Goal: Information Seeking & Learning: Learn about a topic

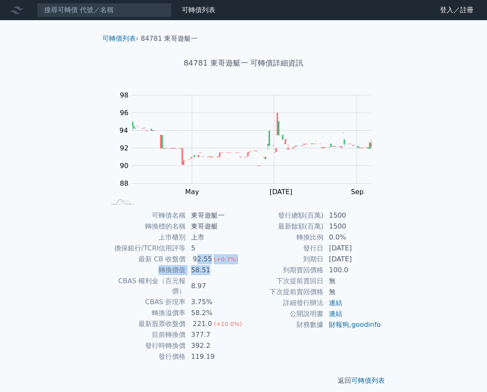
drag, startPoint x: 212, startPoint y: 269, endPoint x: 197, endPoint y: 263, distance: 16.2
click at [197, 263] on tbody "可轉債名稱 東哥遊艇一 轉換標的名稱 東哥遊艇 上市櫃別 上市 擔保銀行/TCRI信用評等 5 最新 CB 收盤價 92.55 (+0.7%) 轉換價值 58…" at bounding box center [175, 286] width 138 height 152
click at [209, 255] on div "92.55" at bounding box center [202, 259] width 23 height 10
drag, startPoint x: 328, startPoint y: 250, endPoint x: 369, endPoint y: 246, distance: 41.3
click at [369, 246] on td "[DATE]" at bounding box center [353, 248] width 58 height 11
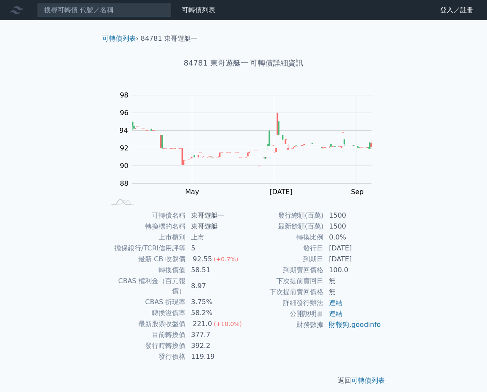
click at [317, 246] on td "發行日" at bounding box center [283, 248] width 80 height 11
drag, startPoint x: 329, startPoint y: 248, endPoint x: 380, endPoint y: 232, distance: 53.1
click at [373, 247] on td "[DATE]" at bounding box center [353, 248] width 58 height 11
click at [340, 233] on td "0.0%" at bounding box center [353, 237] width 58 height 11
drag, startPoint x: 355, startPoint y: 246, endPoint x: 396, endPoint y: 208, distance: 56.2
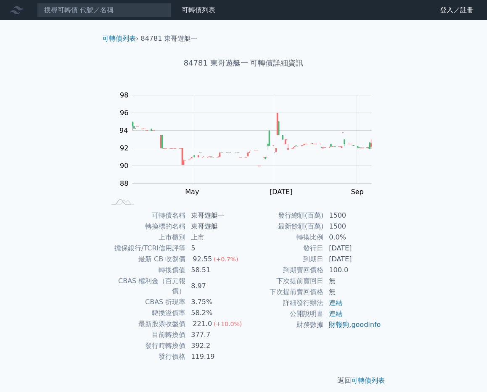
click at [371, 249] on td "[DATE]" at bounding box center [353, 248] width 58 height 11
